Goal: Task Accomplishment & Management: Manage account settings

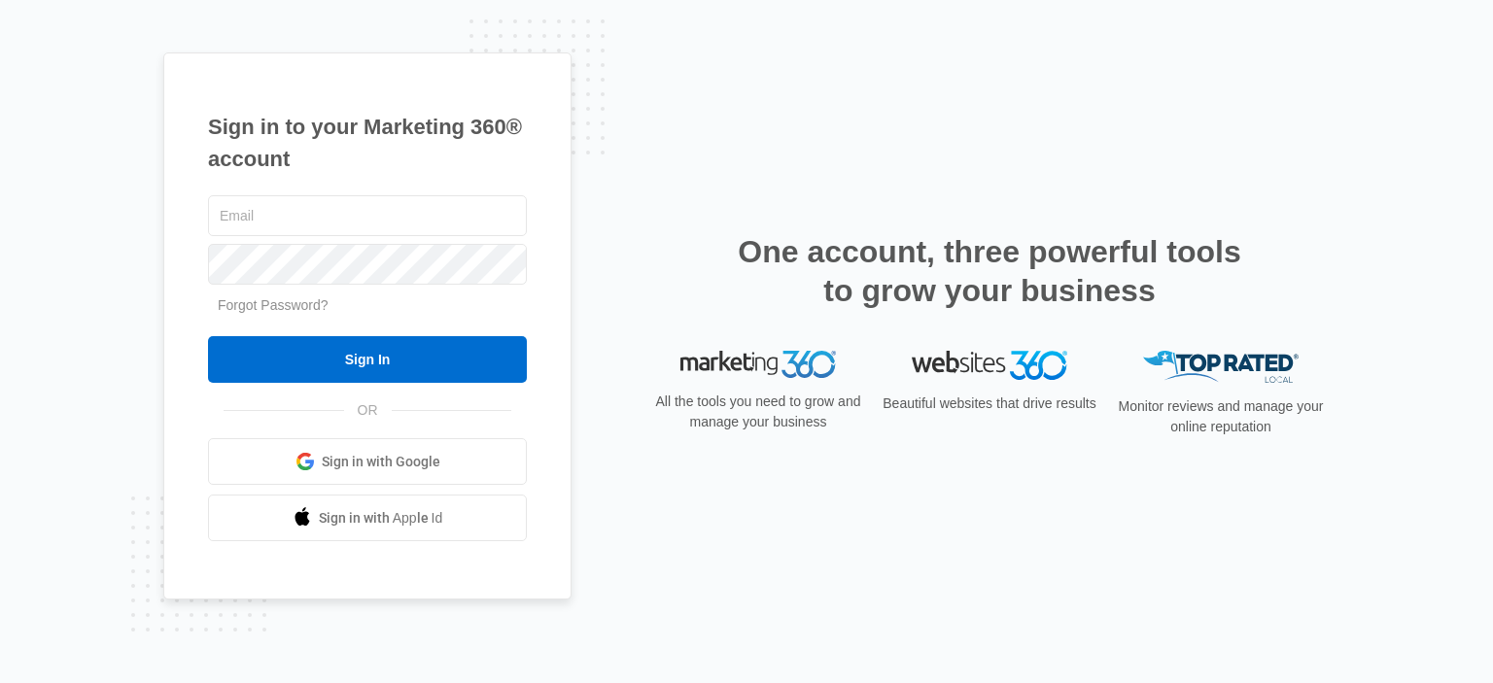
type input "[EMAIL_ADDRESS][PERSON_NAME][DOMAIN_NAME]"
click at [432, 349] on input "Sign In" at bounding box center [367, 359] width 319 height 47
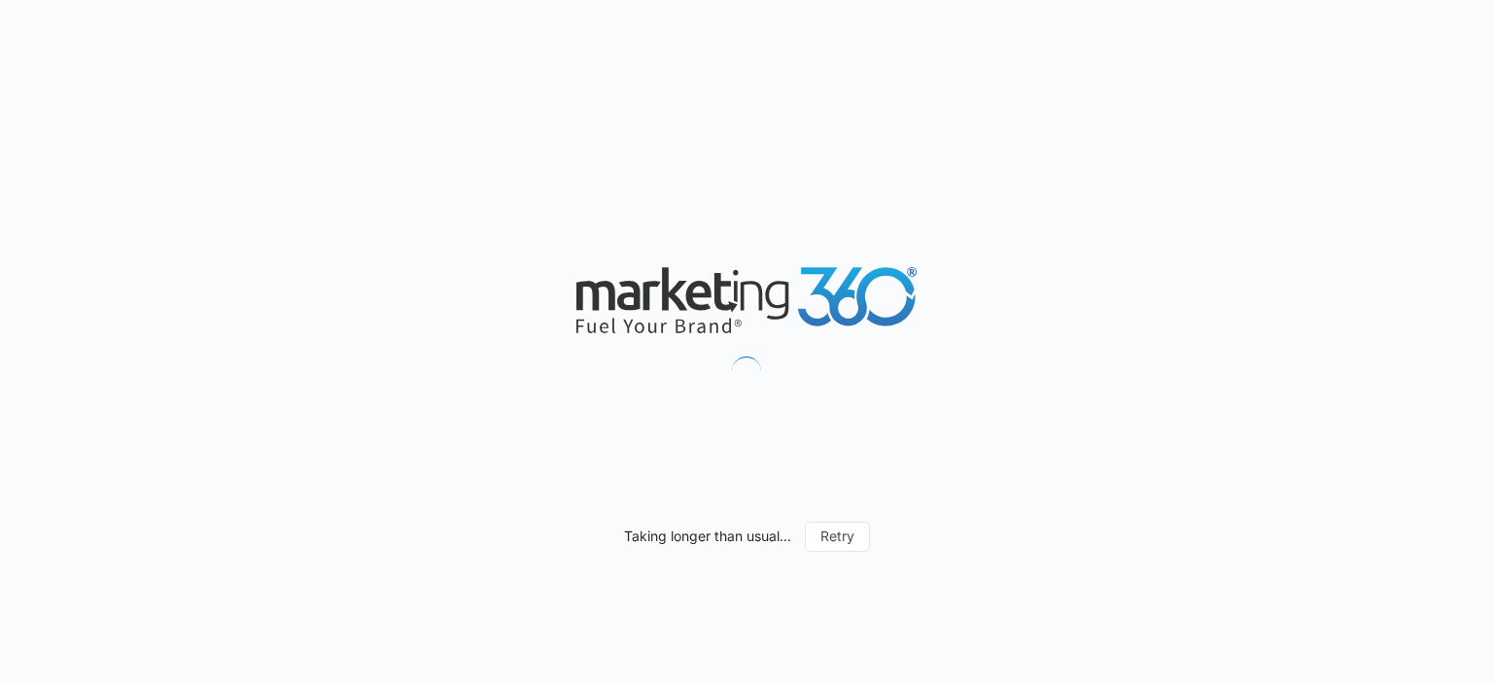
click at [1354, 319] on div "Taking longer than usual... Retry" at bounding box center [746, 341] width 1493 height 683
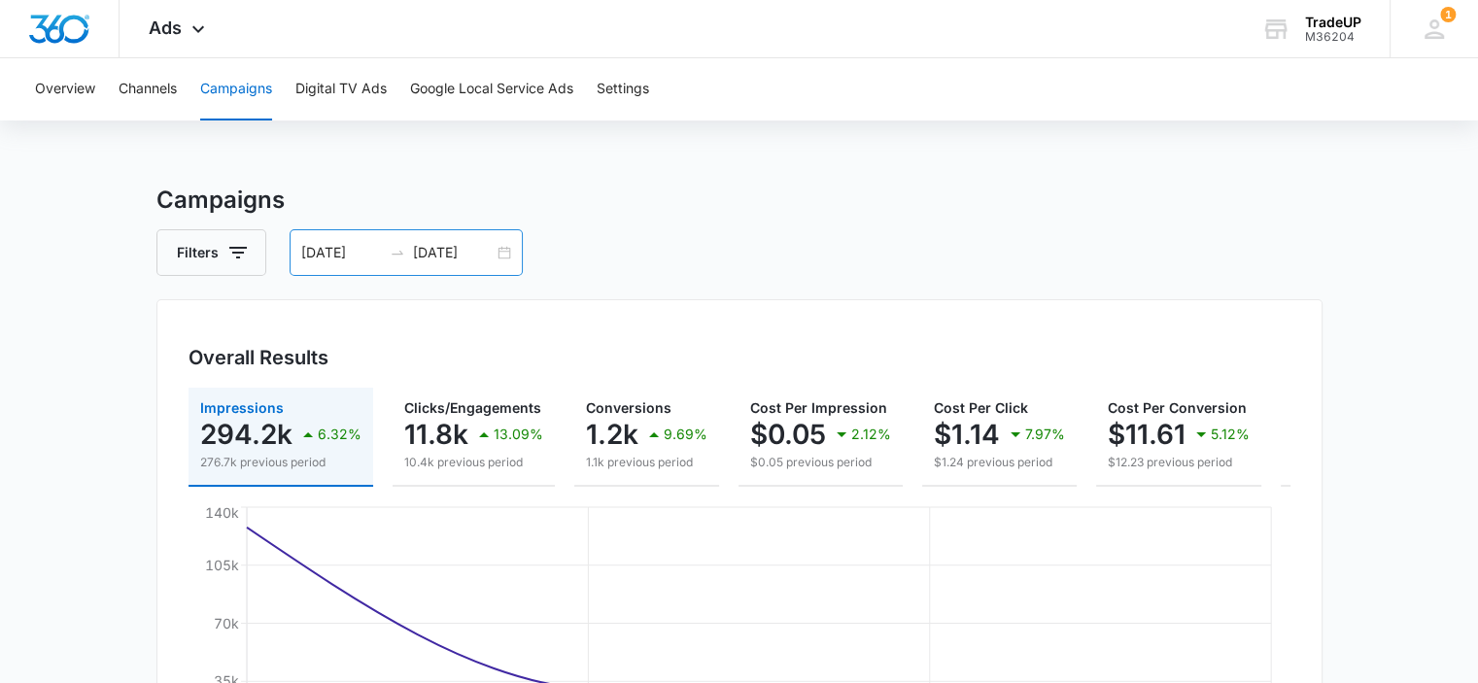
click at [501, 258] on div "[DATE] [DATE]" at bounding box center [406, 252] width 233 height 47
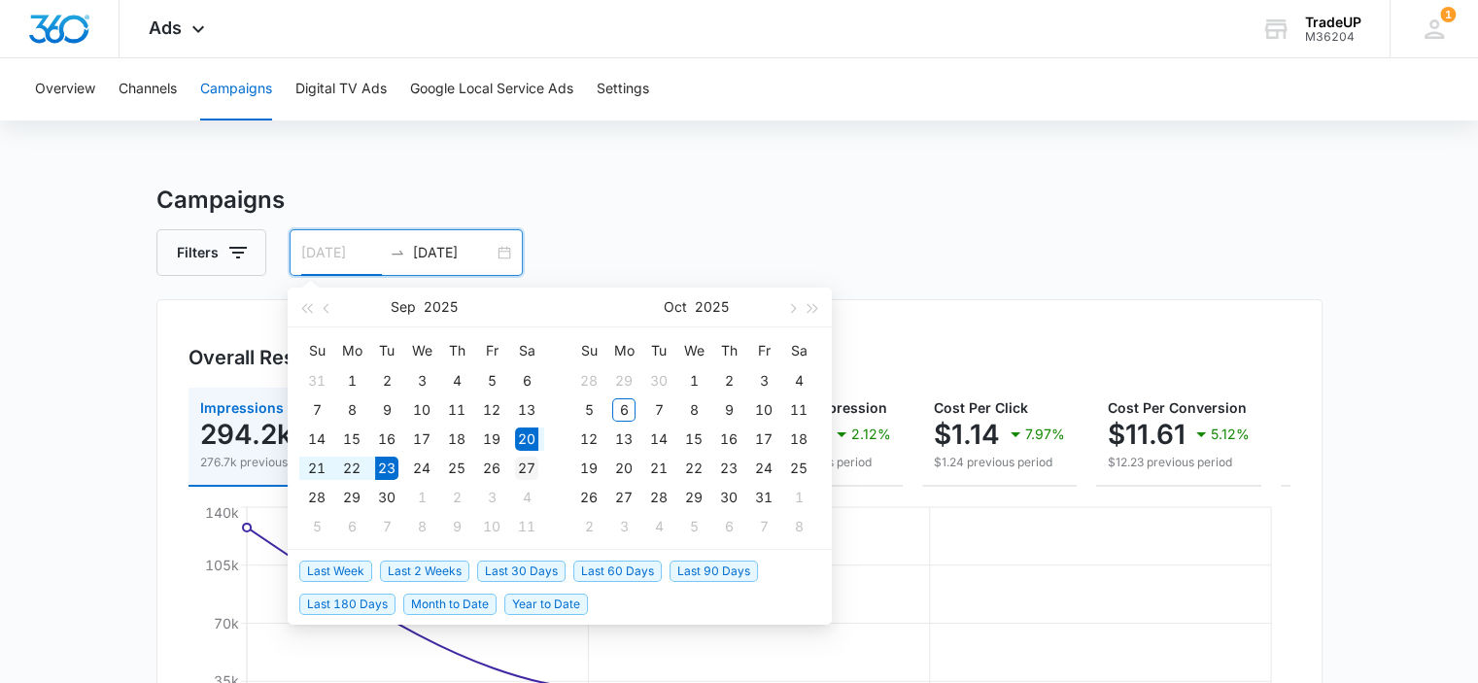
type input "[DATE]"
click at [531, 467] on div "27" at bounding box center [526, 468] width 23 height 23
type input "[DATE]"
click at [759, 383] on div "3" at bounding box center [763, 380] width 23 height 23
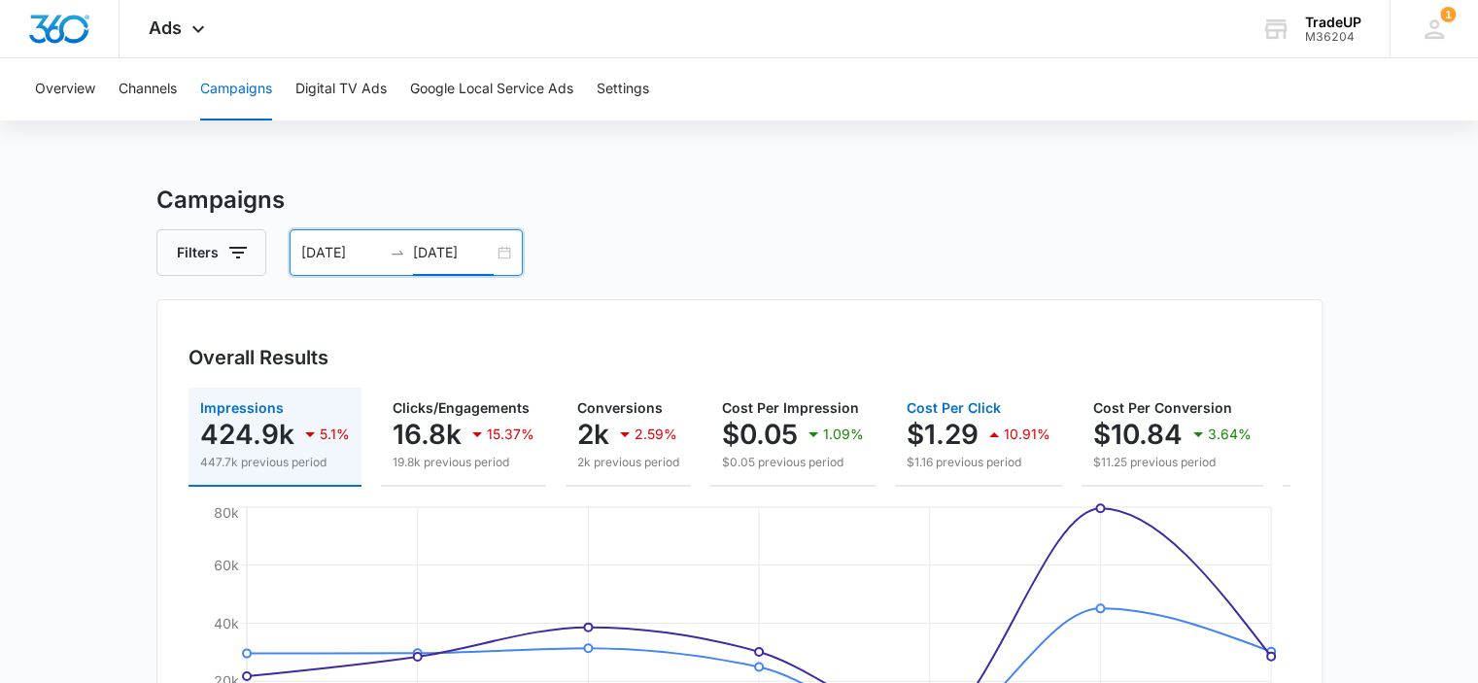
scroll to position [0, 229]
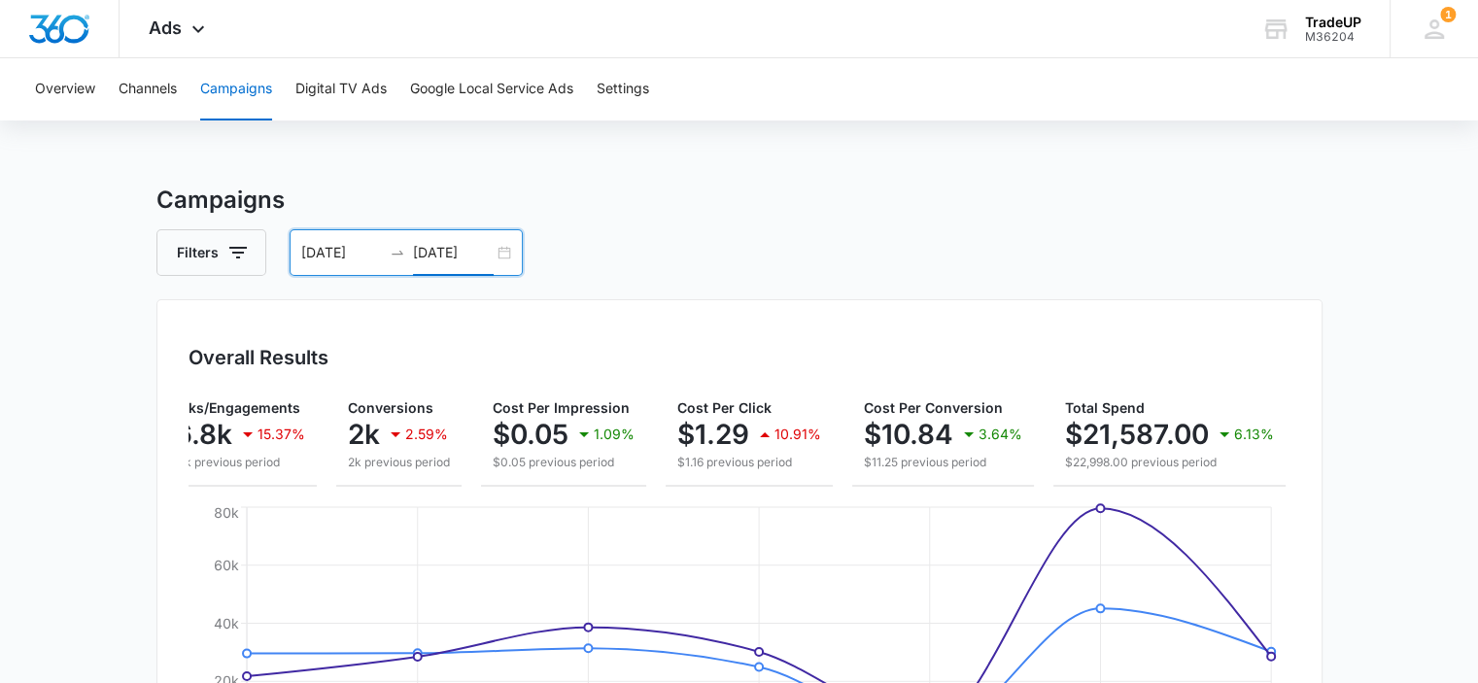
click at [517, 258] on div "[DATE] [DATE]" at bounding box center [406, 252] width 233 height 47
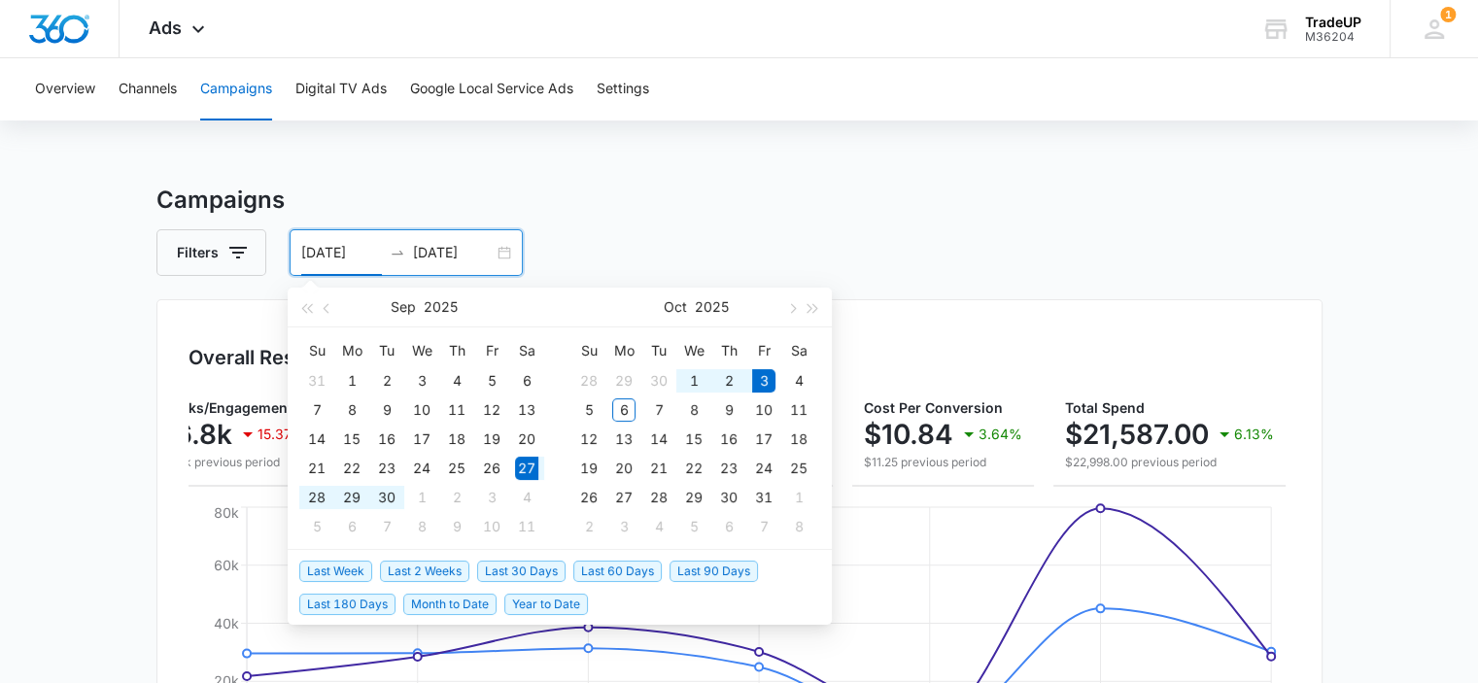
click at [501, 252] on div "[DATE] [DATE]" at bounding box center [406, 252] width 233 height 47
type input "[DATE]"
click at [526, 437] on div "20" at bounding box center [526, 439] width 23 height 23
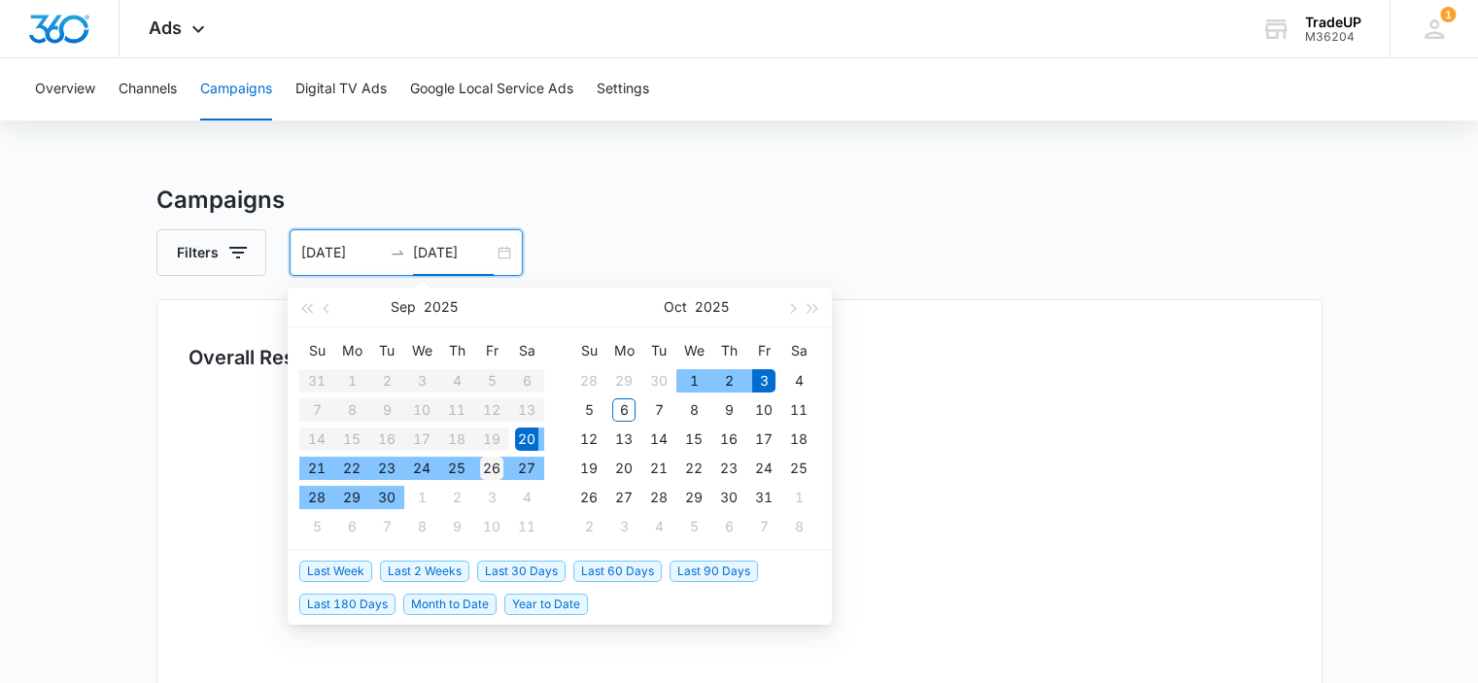
type input "[DATE]"
click at [486, 469] on div "26" at bounding box center [491, 468] width 23 height 23
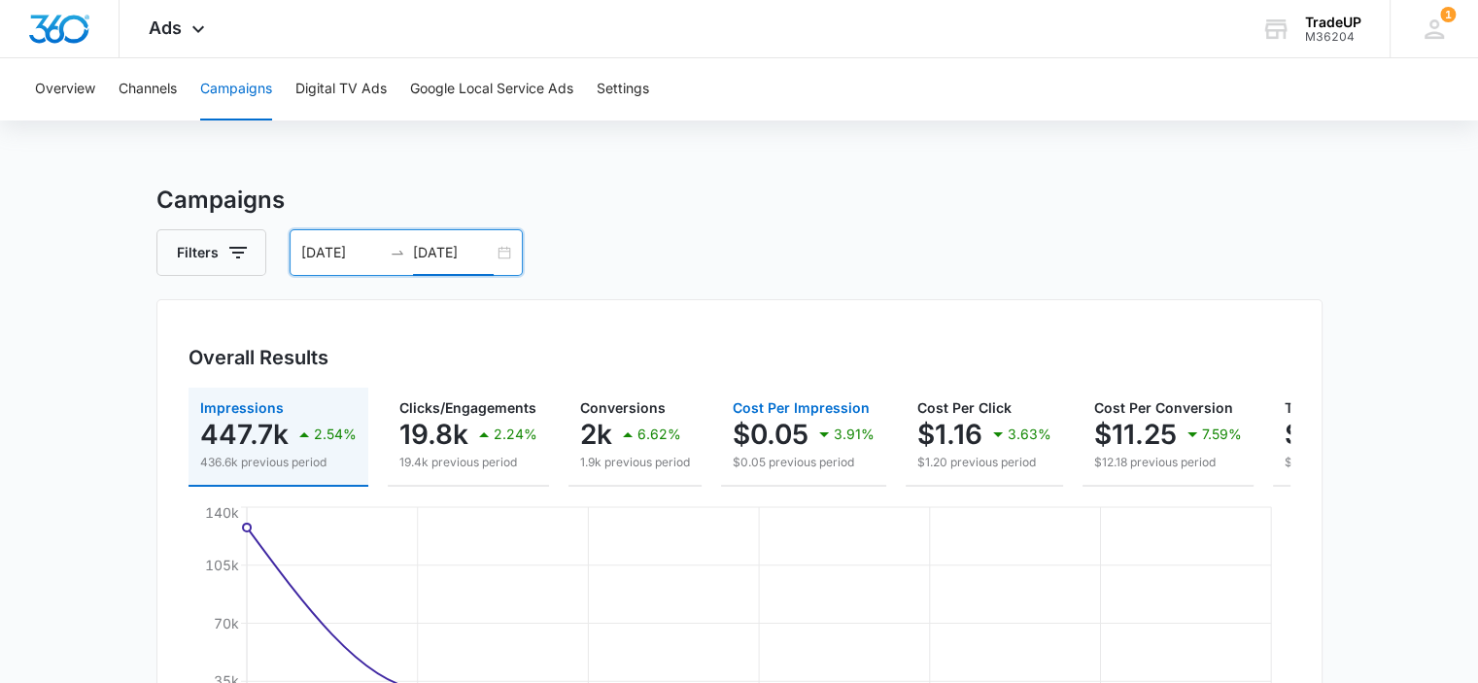
scroll to position [0, 233]
